Goal: Complete application form

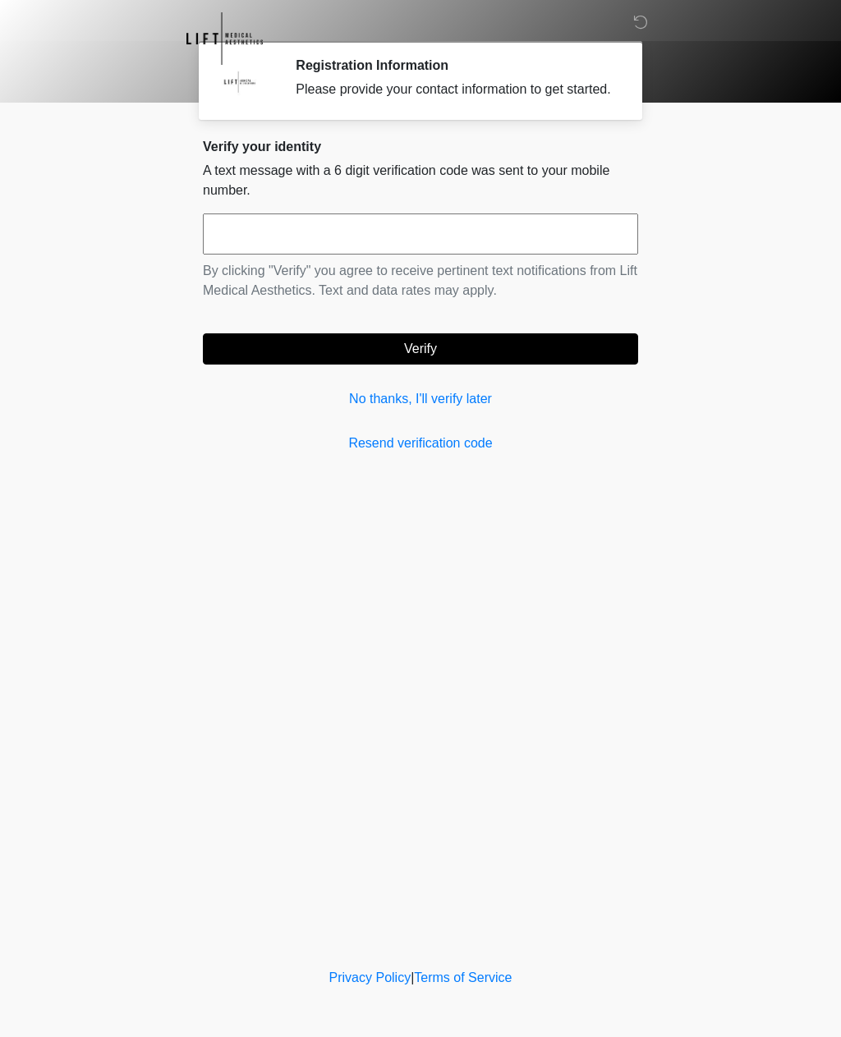
click at [361, 229] on input "text" at bounding box center [420, 233] width 435 height 41
type input "******"
click at [505, 354] on button "Verify" at bounding box center [420, 348] width 435 height 31
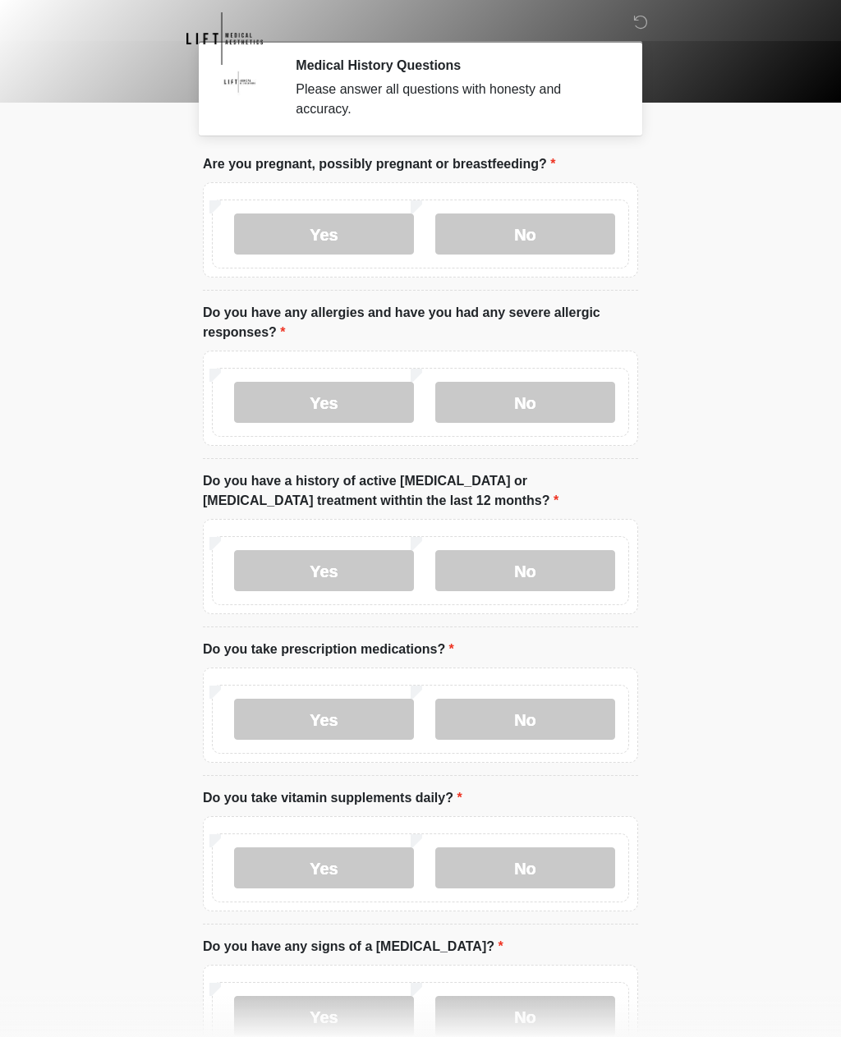
click at [520, 231] on label "No" at bounding box center [525, 233] width 180 height 41
click at [508, 407] on label "No" at bounding box center [525, 402] width 180 height 41
click at [528, 570] on label "No" at bounding box center [525, 570] width 180 height 41
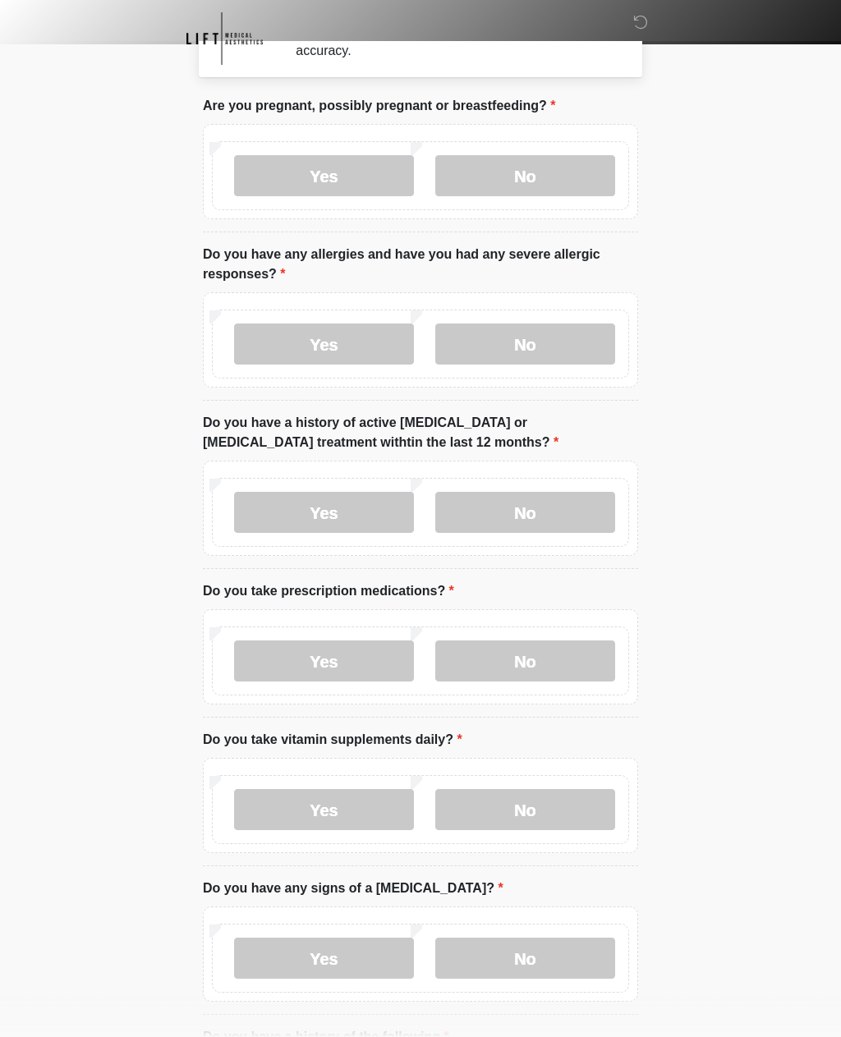
scroll to position [58, 0]
click at [330, 655] on label "Yes" at bounding box center [324, 660] width 180 height 41
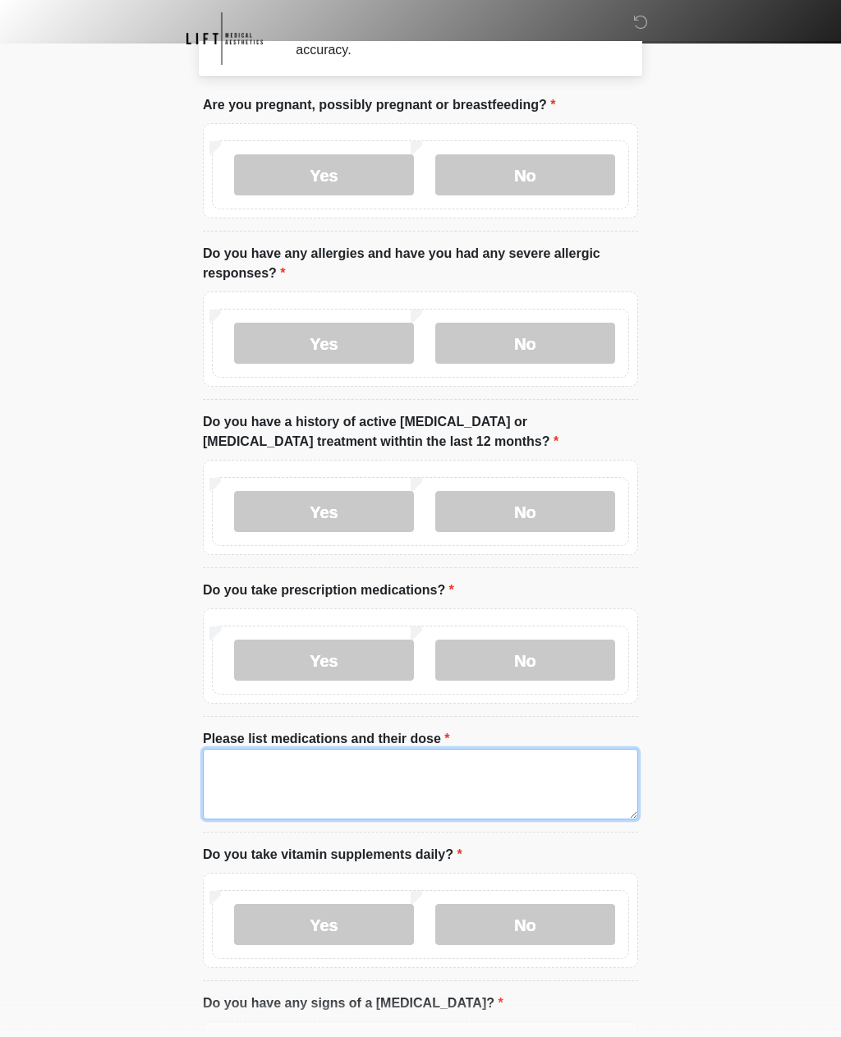
click at [245, 771] on textarea "Please list medications and their dose" at bounding box center [420, 784] width 435 height 71
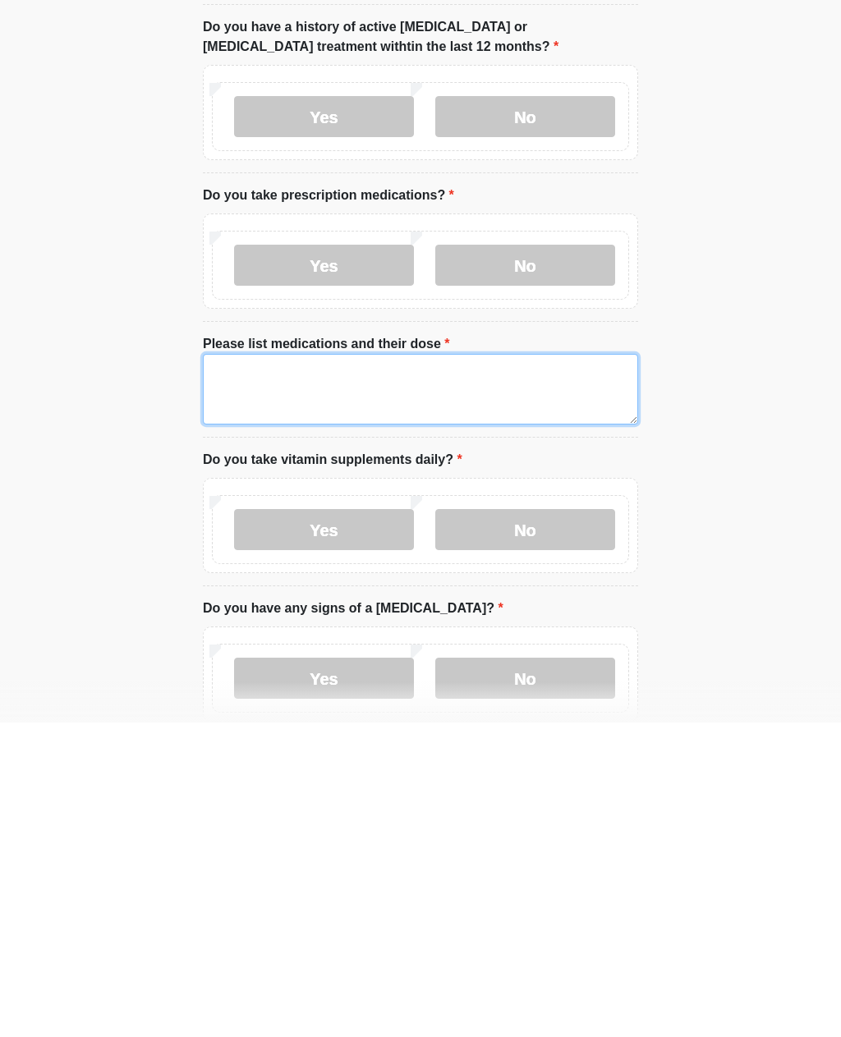
type textarea "*"
type textarea "**********"
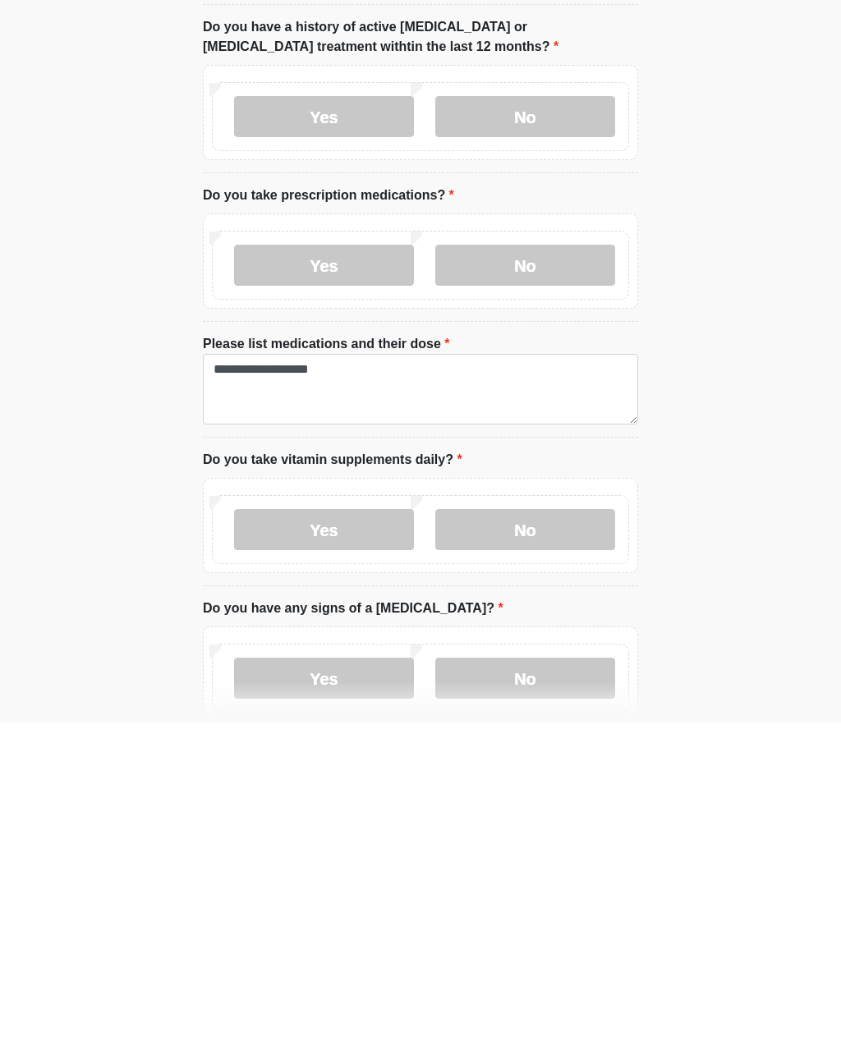
click at [483, 824] on label "No" at bounding box center [525, 844] width 180 height 41
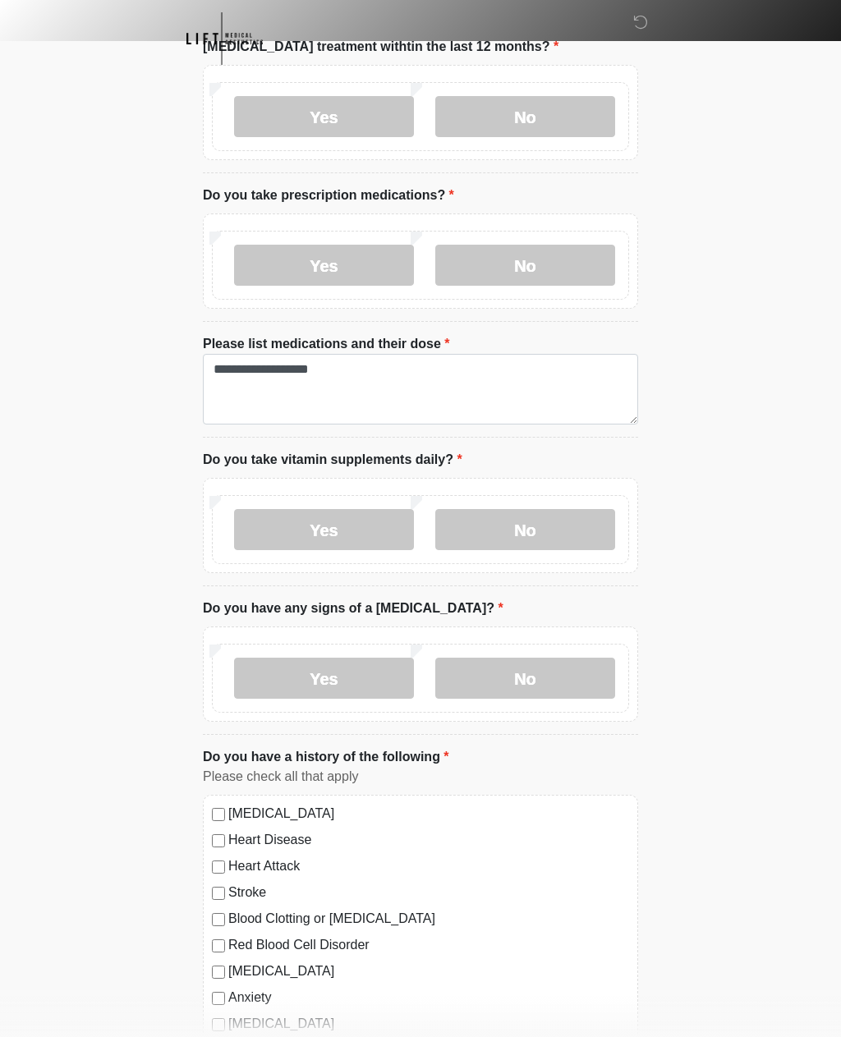
click at [498, 673] on label "No" at bounding box center [525, 678] width 180 height 41
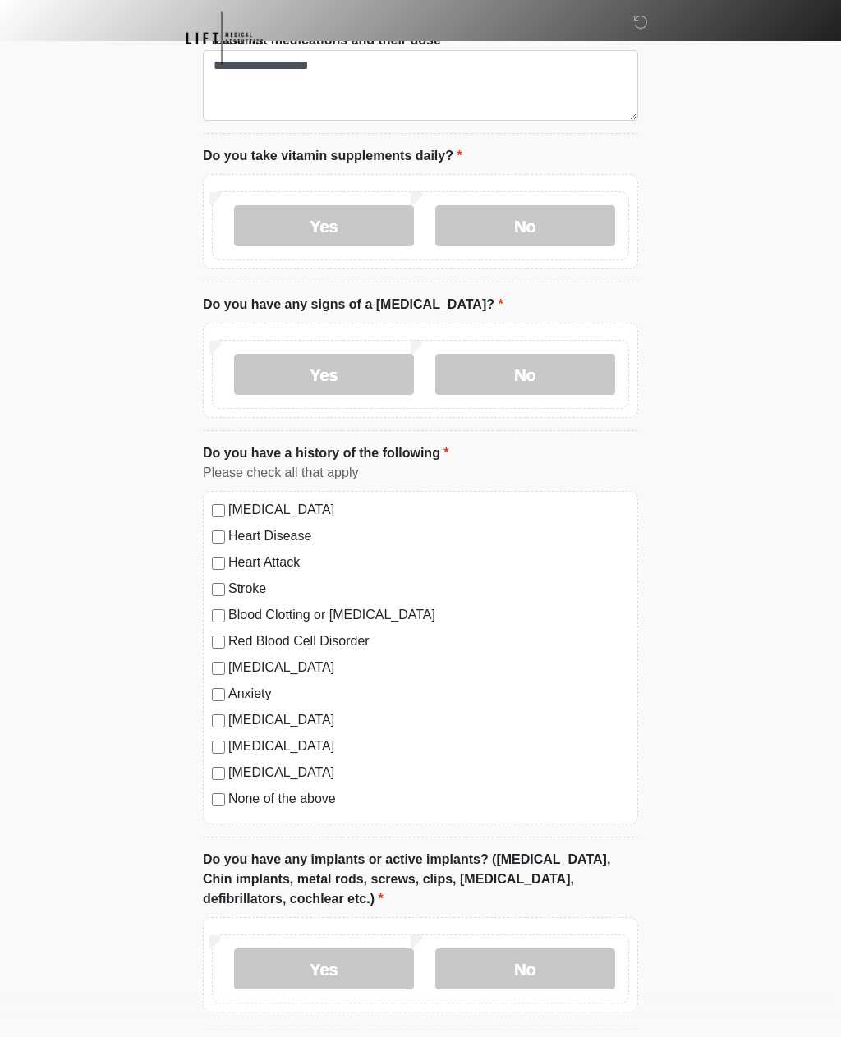
scroll to position [761, 0]
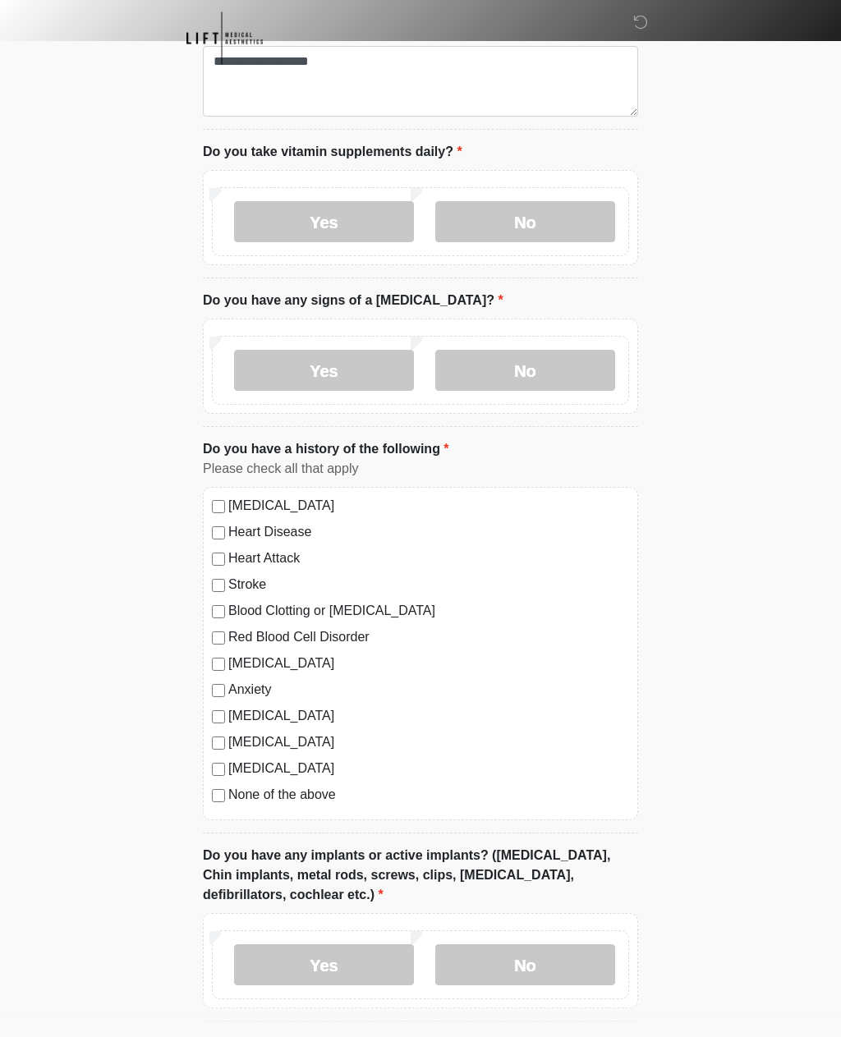
click at [520, 964] on label "No" at bounding box center [525, 965] width 180 height 41
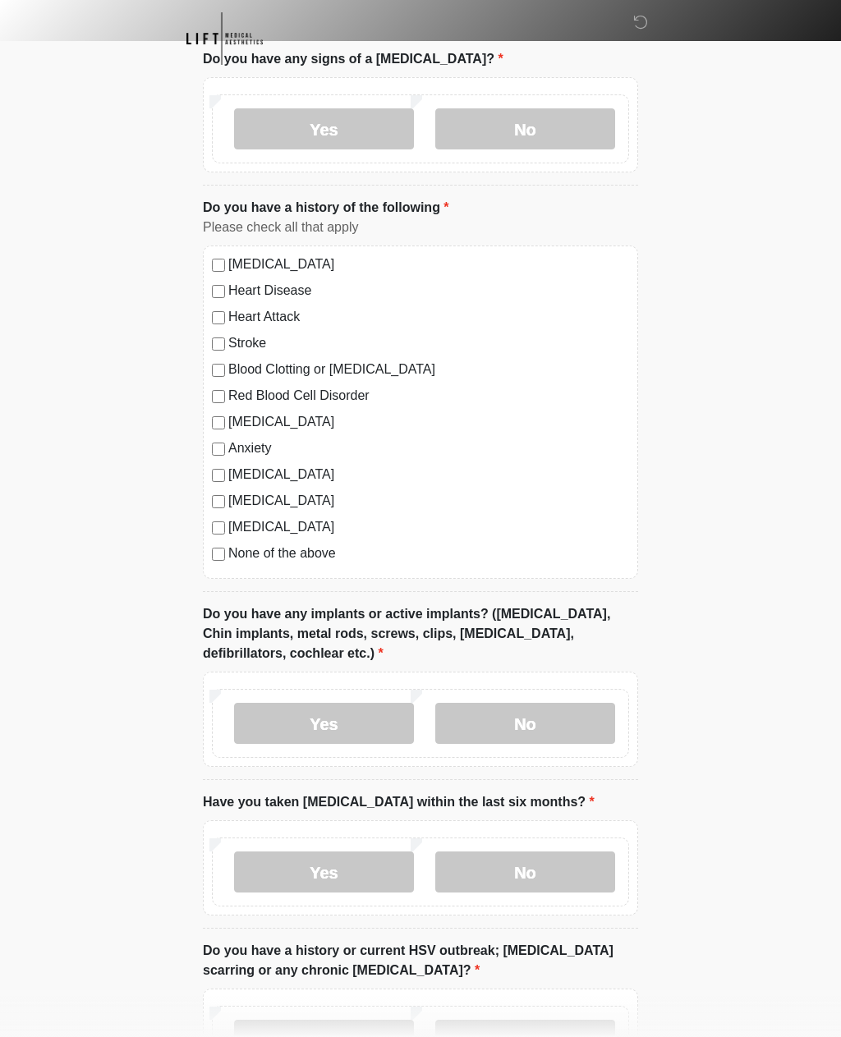
scroll to position [1004, 0]
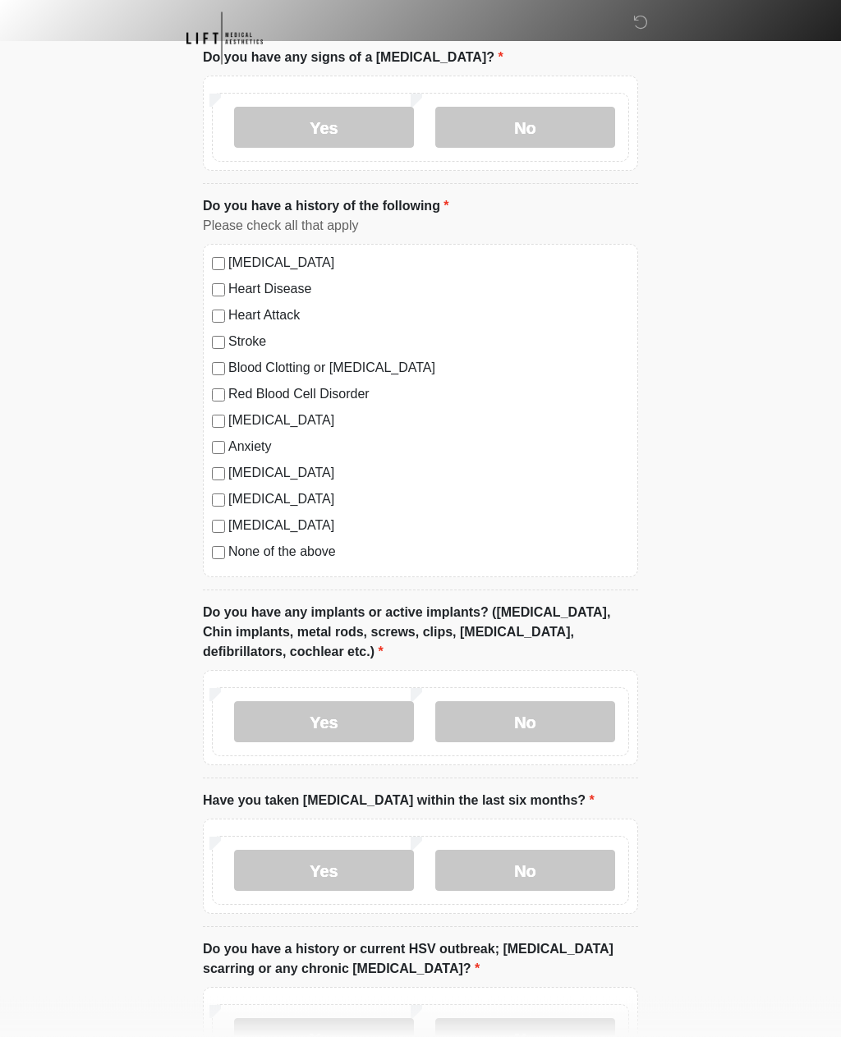
click at [519, 866] on label "No" at bounding box center [525, 871] width 180 height 41
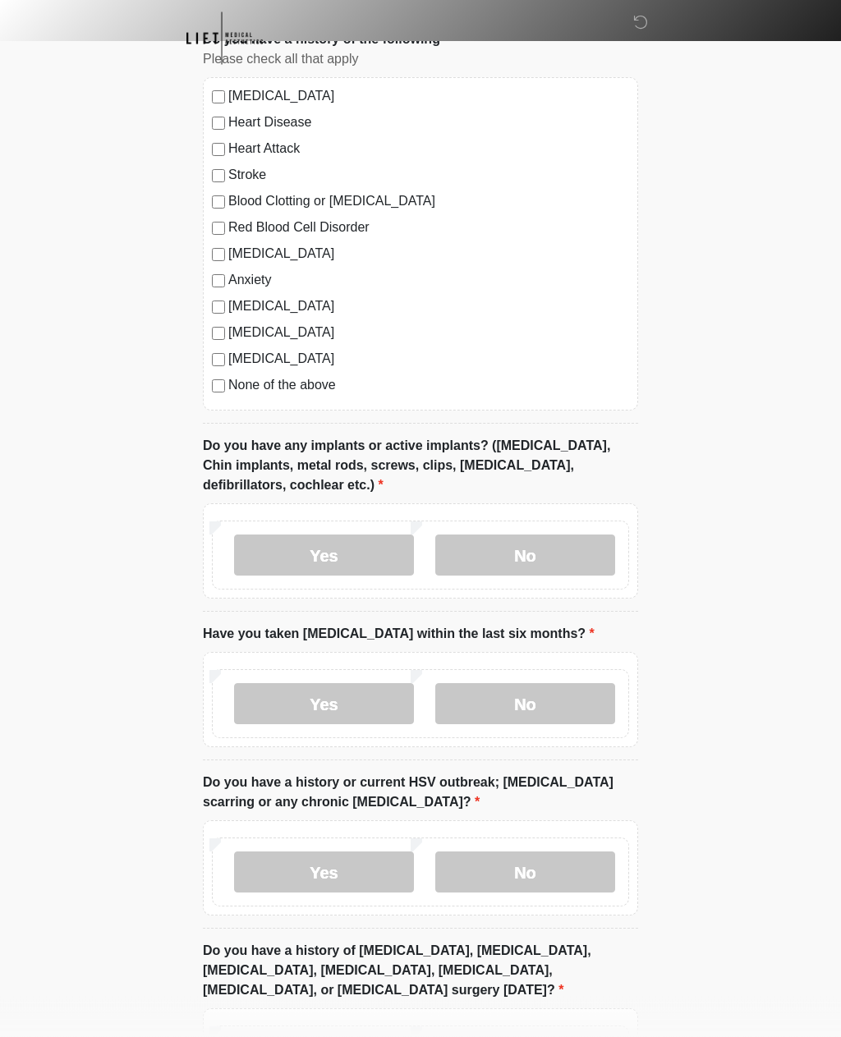
scroll to position [1174, 0]
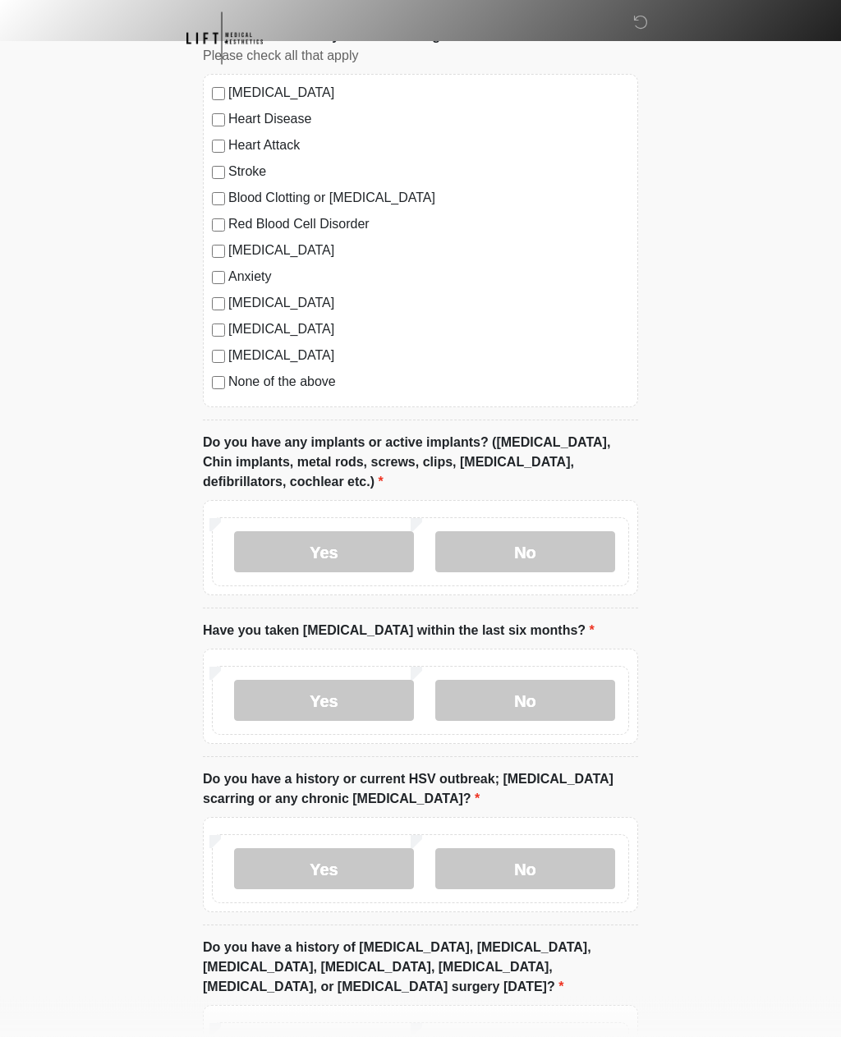
click at [521, 865] on label "No" at bounding box center [525, 869] width 180 height 41
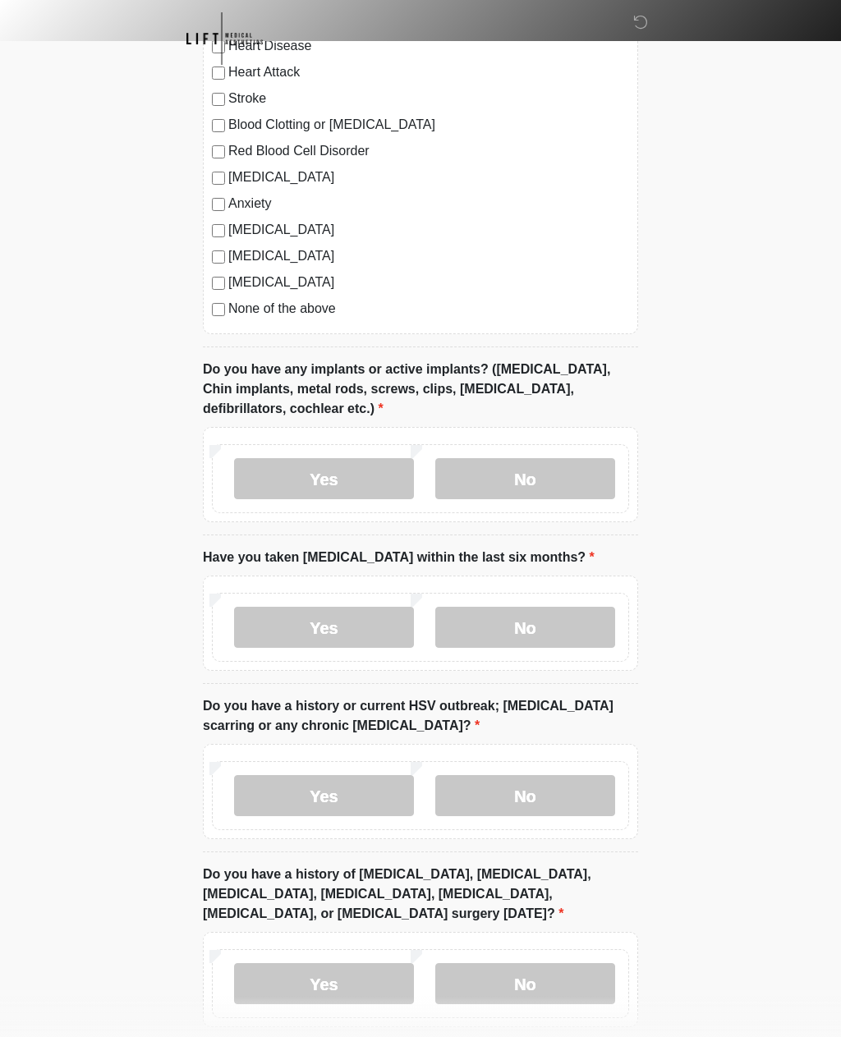
scroll to position [1327, 0]
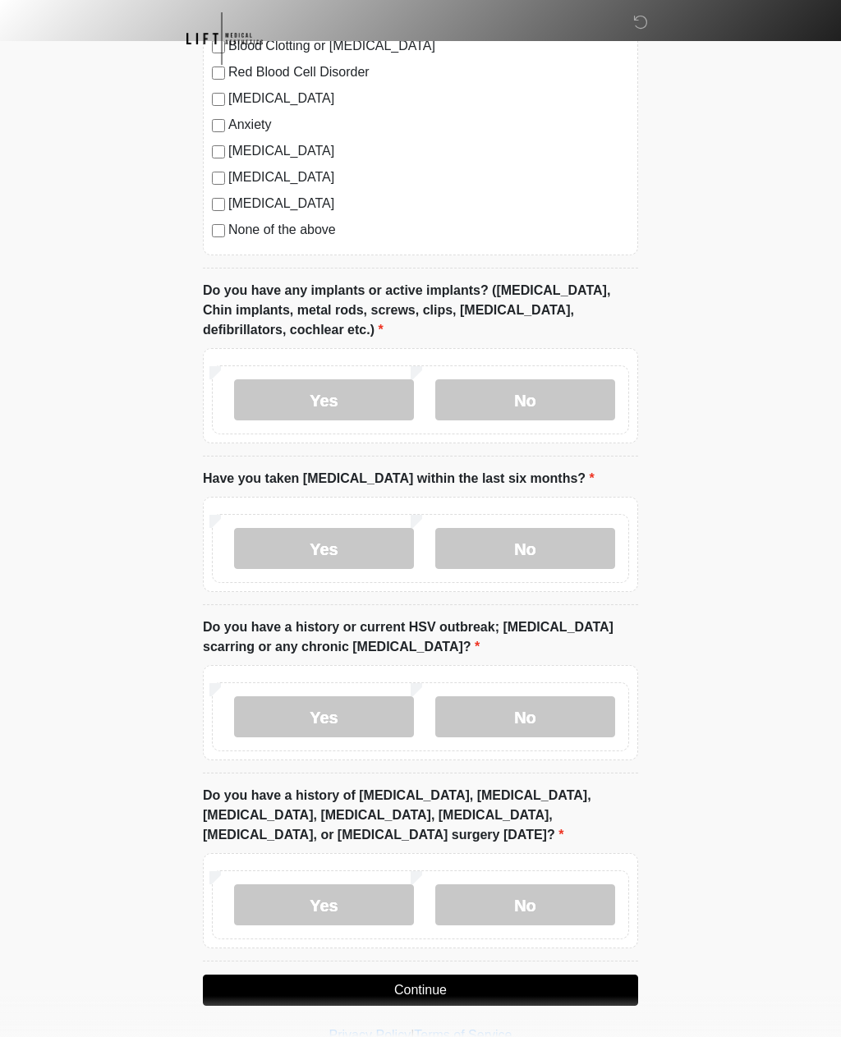
click at [510, 899] on label "No" at bounding box center [525, 904] width 180 height 41
click at [421, 989] on button "Continue" at bounding box center [420, 990] width 435 height 31
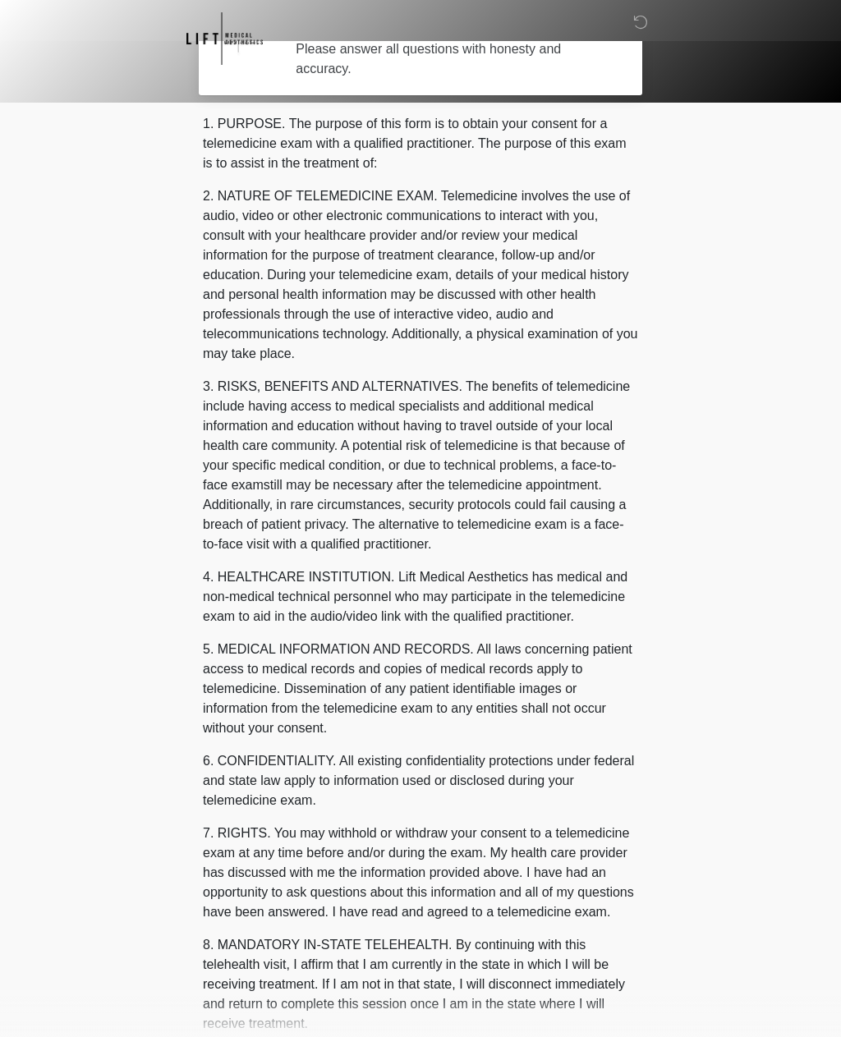
scroll to position [0, 0]
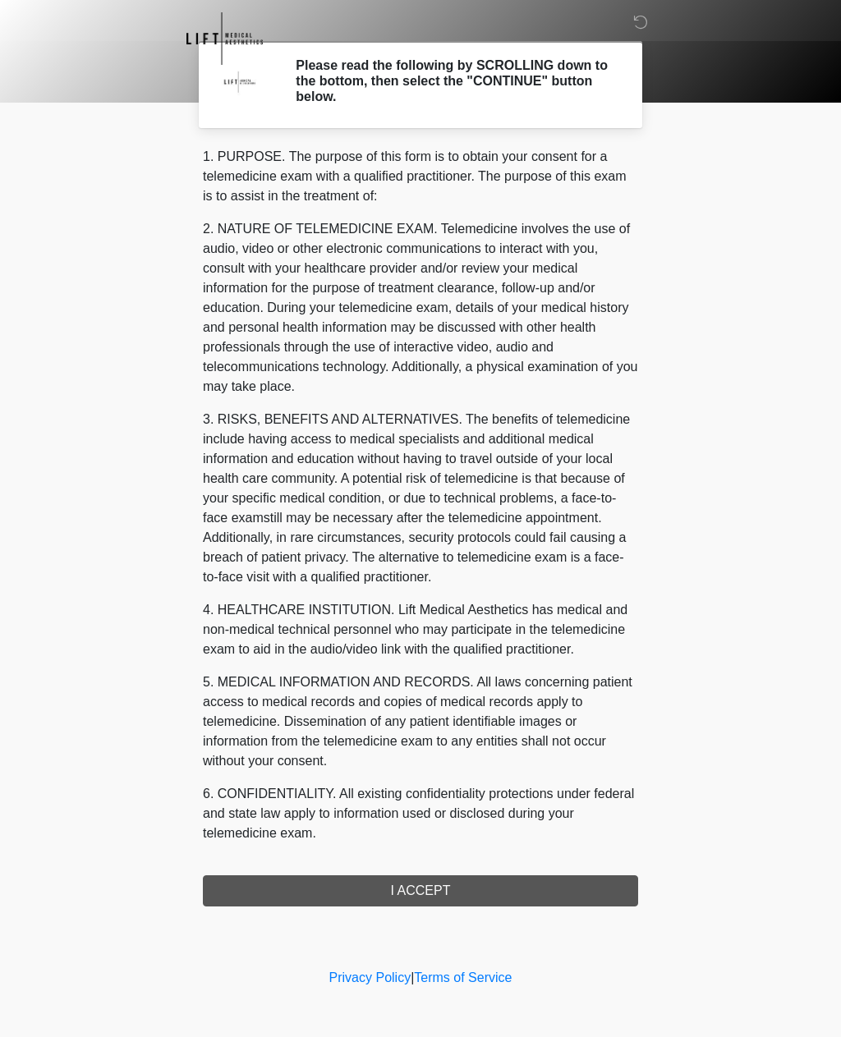
click at [420, 896] on div "1. PURPOSE. The purpose of this form is to obtain your consent for a telemedici…" at bounding box center [420, 527] width 435 height 760
click at [421, 893] on div "1. PURPOSE. The purpose of this form is to obtain your consent for a telemedici…" at bounding box center [420, 527] width 435 height 760
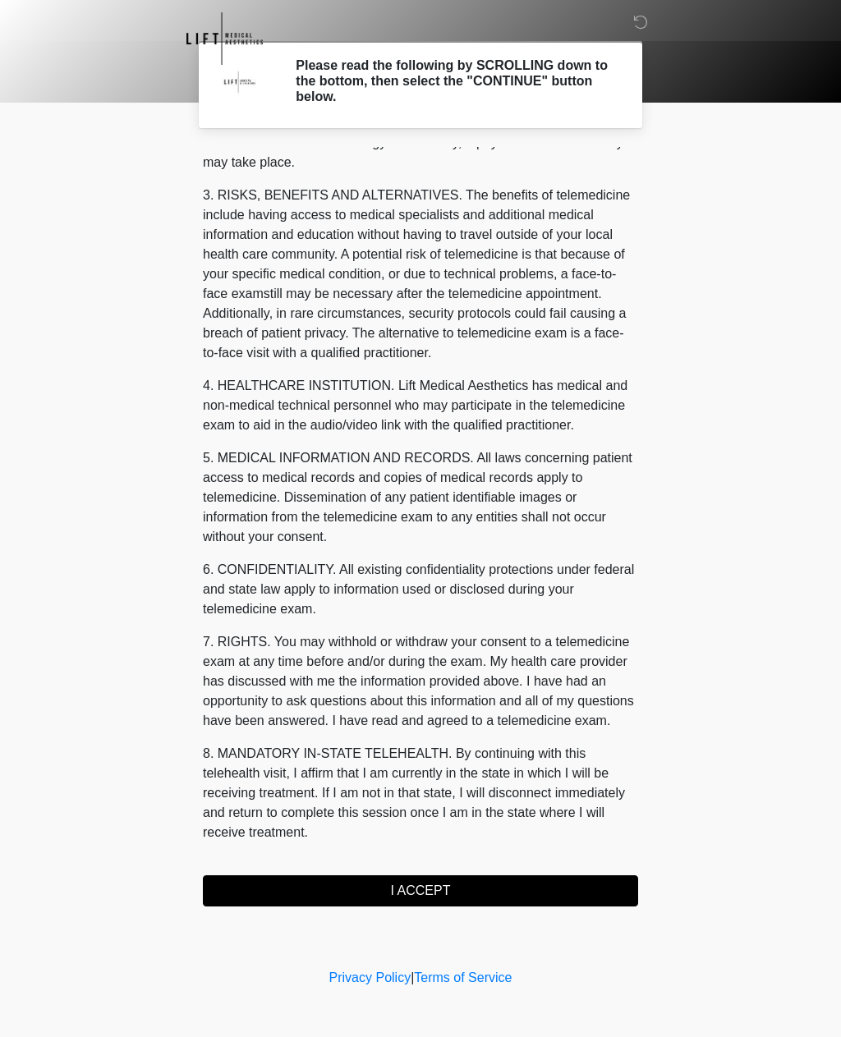
scroll to position [244, 0]
click at [416, 895] on button "I ACCEPT" at bounding box center [420, 890] width 435 height 31
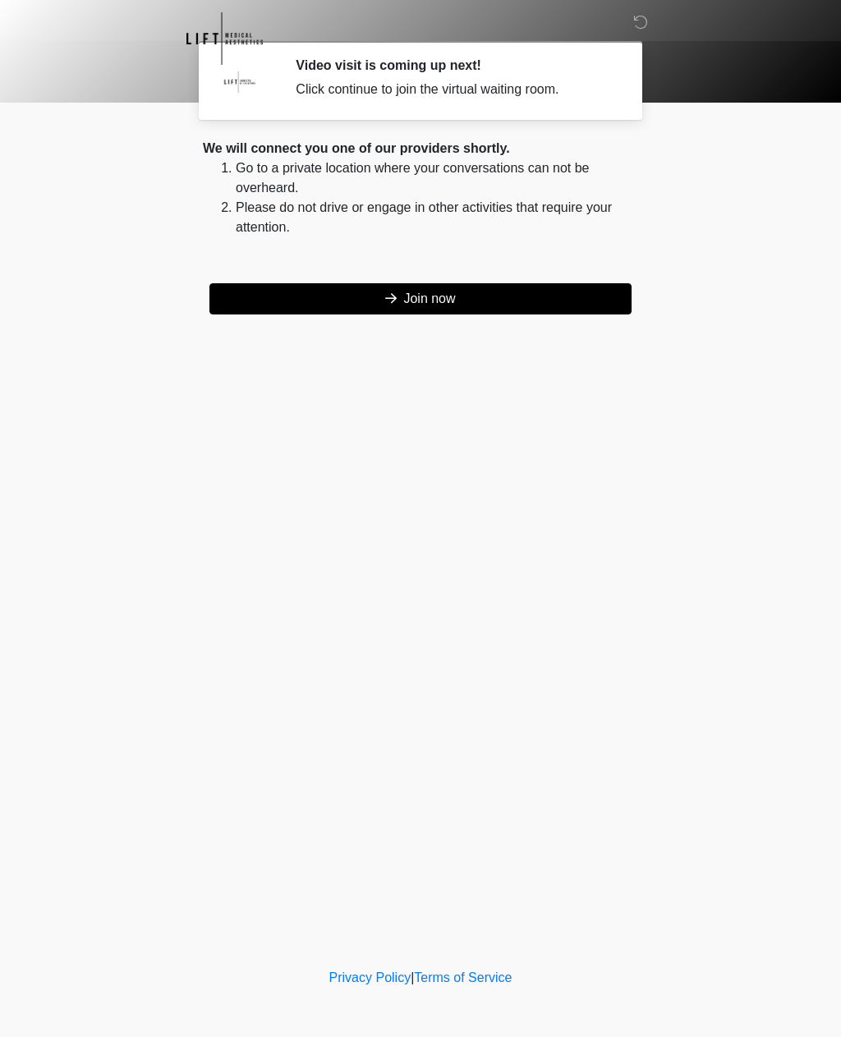
click at [415, 311] on button "Join now" at bounding box center [420, 298] width 422 height 31
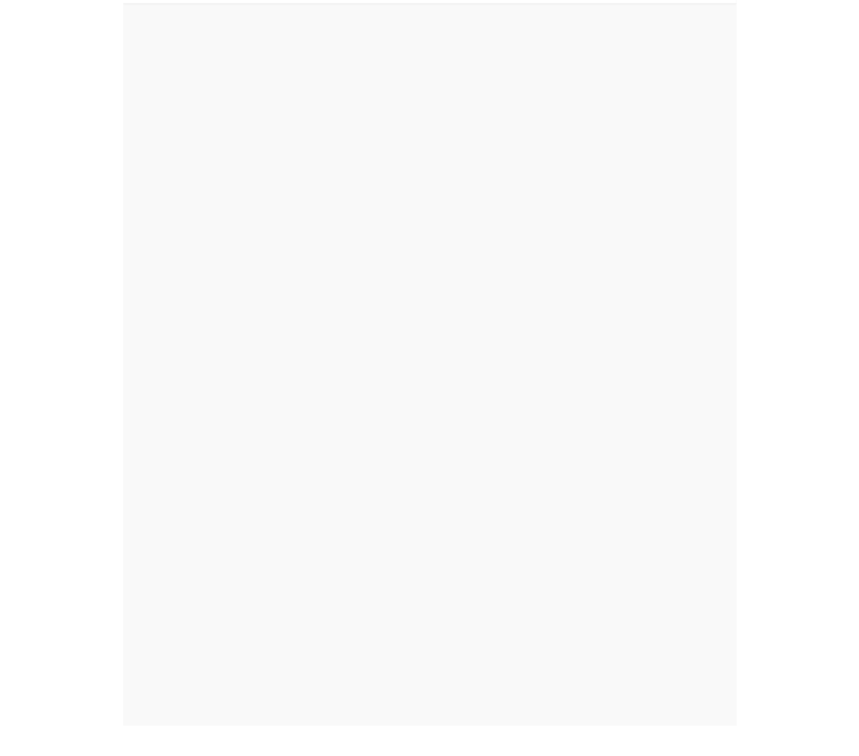
scroll to position [5, 0]
